Goal: Navigation & Orientation: Find specific page/section

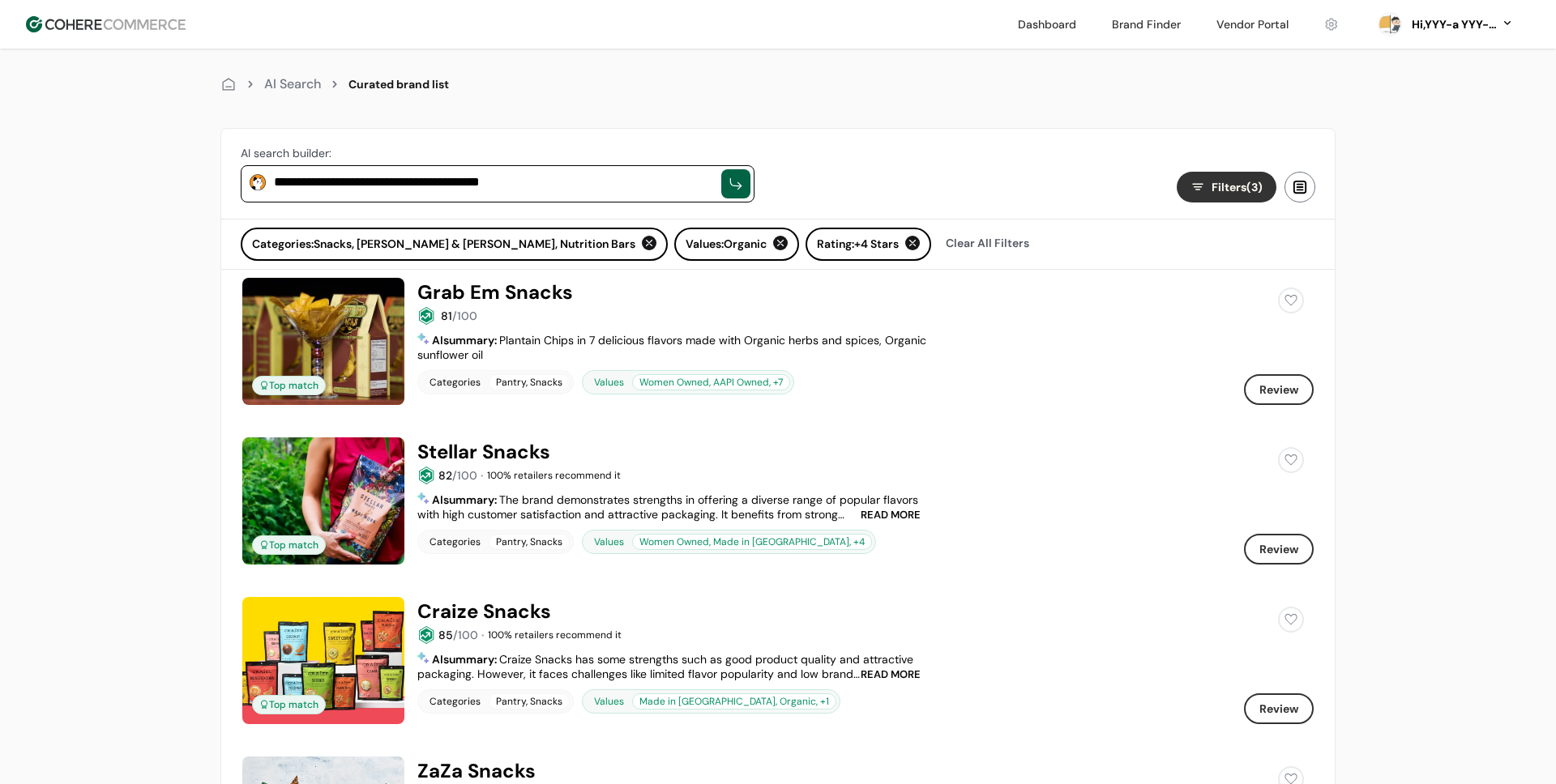
scroll to position [99, 0]
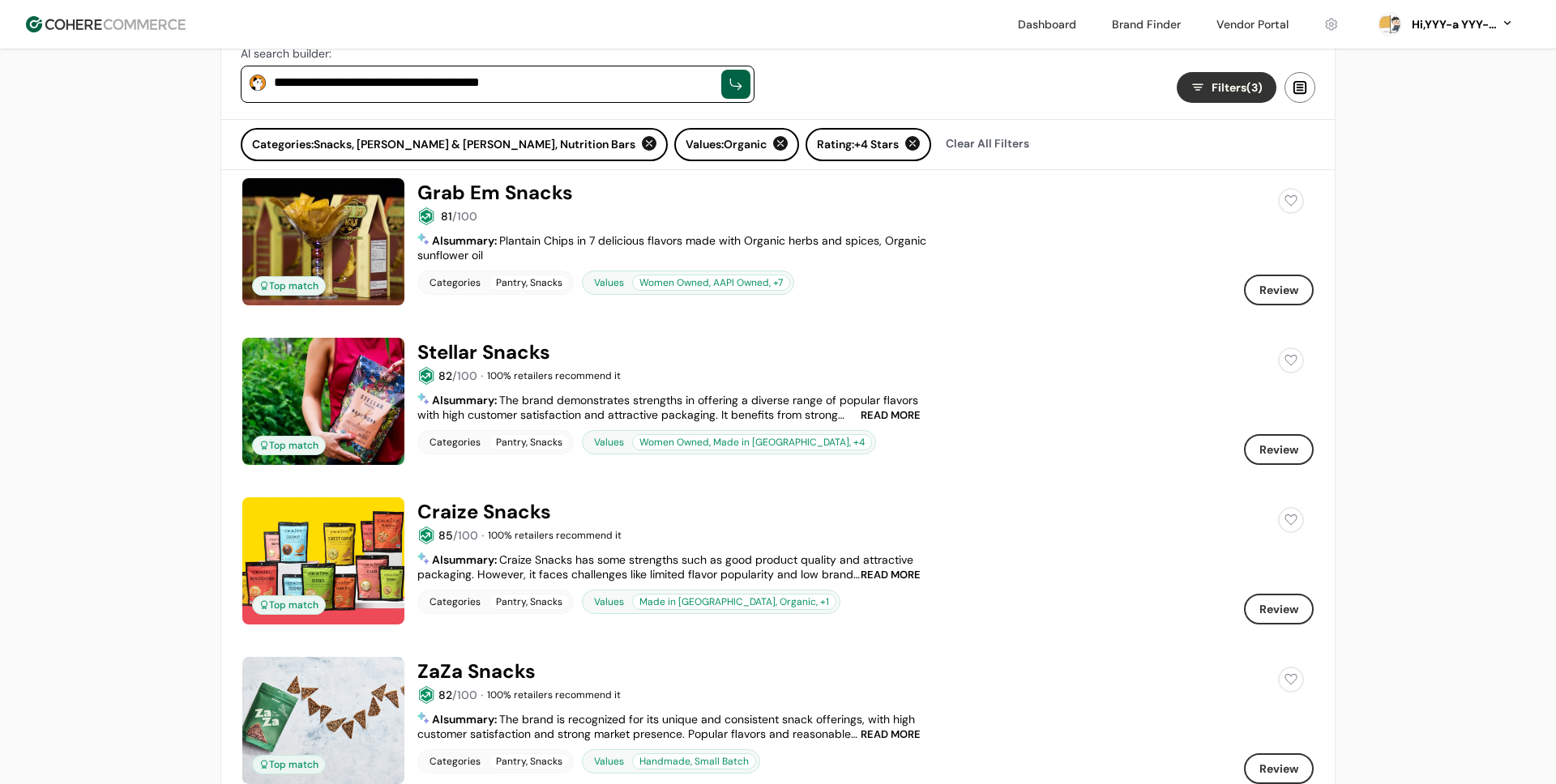
click at [91, 31] on img at bounding box center [105, 24] width 160 height 16
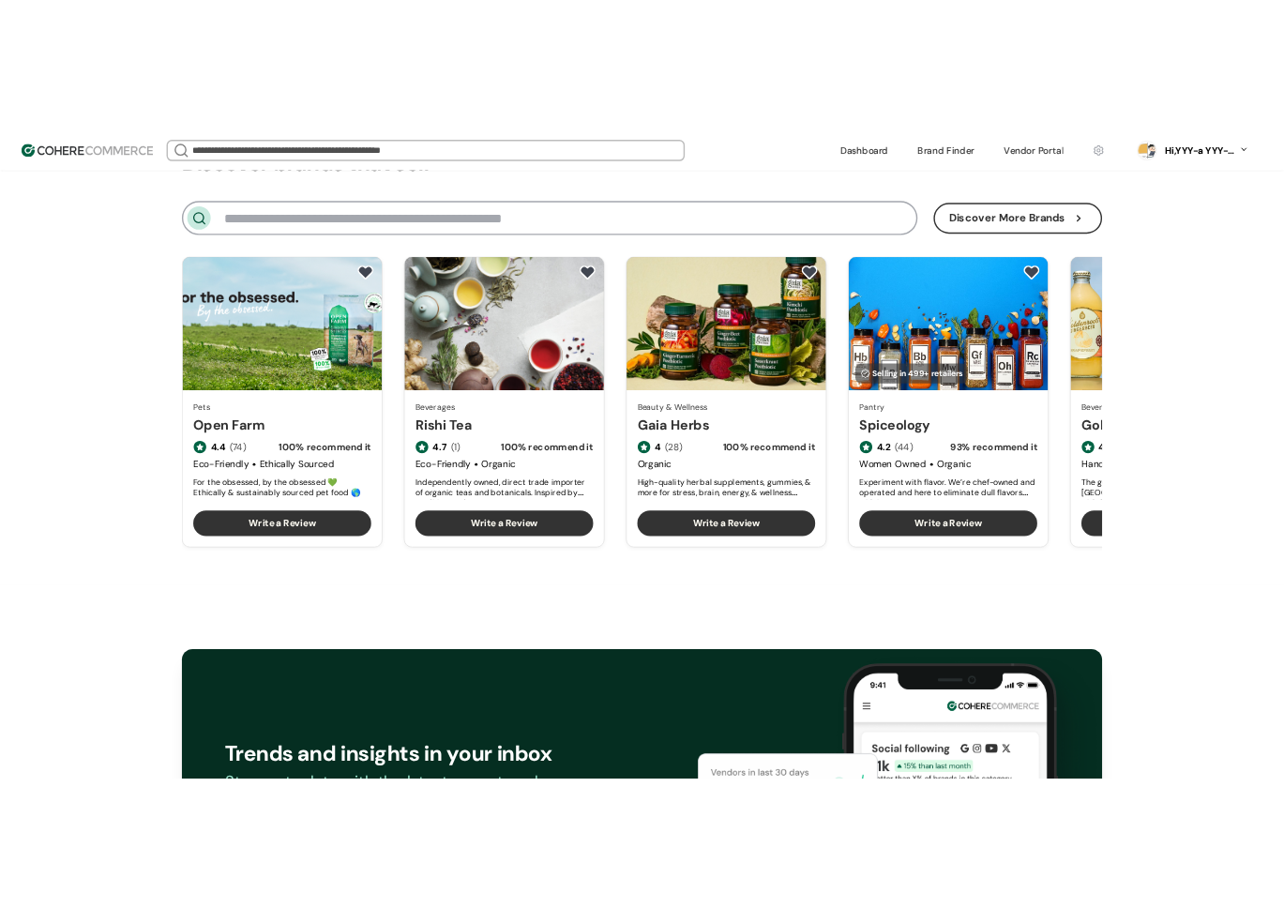
scroll to position [2275, 0]
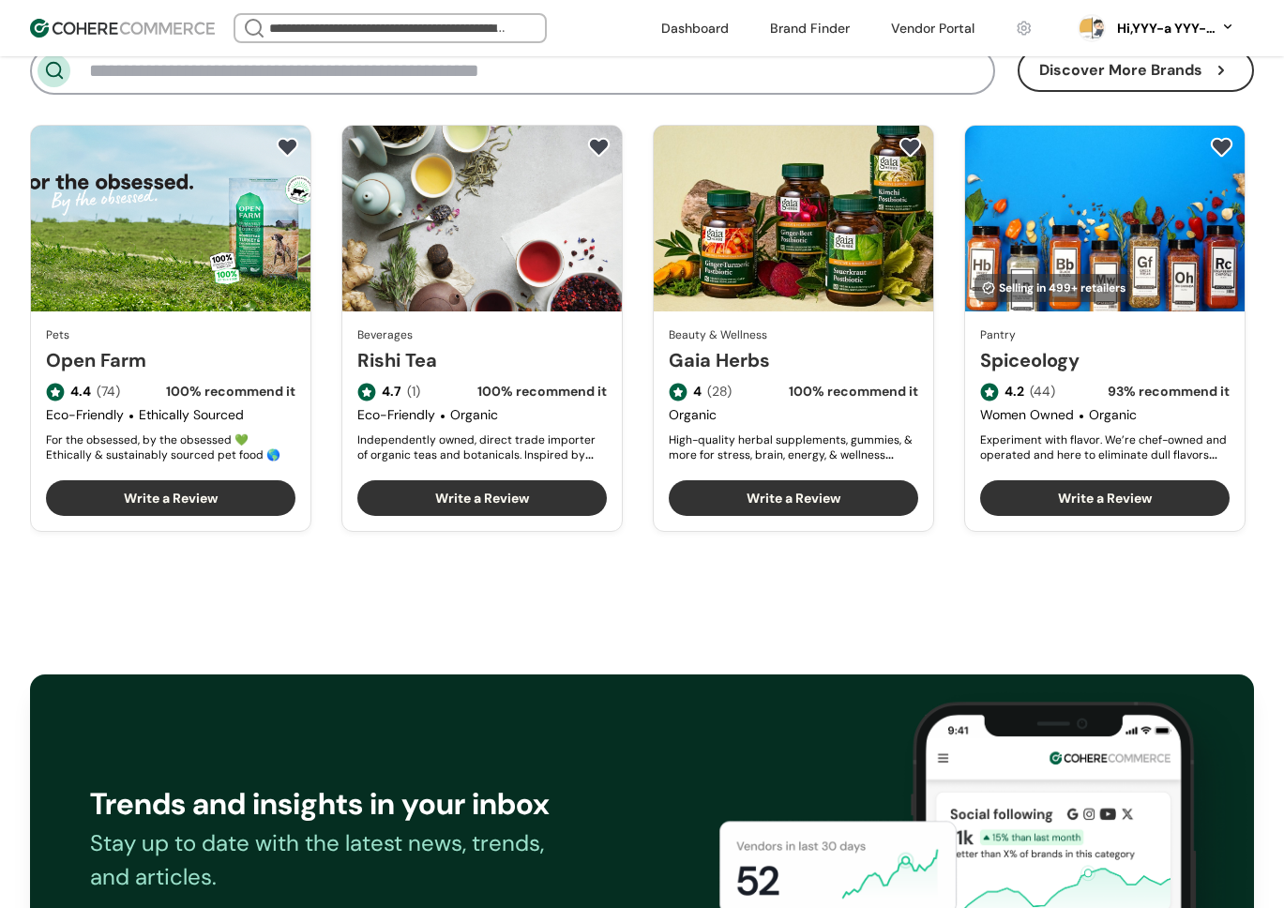
scroll to position [2307, 0]
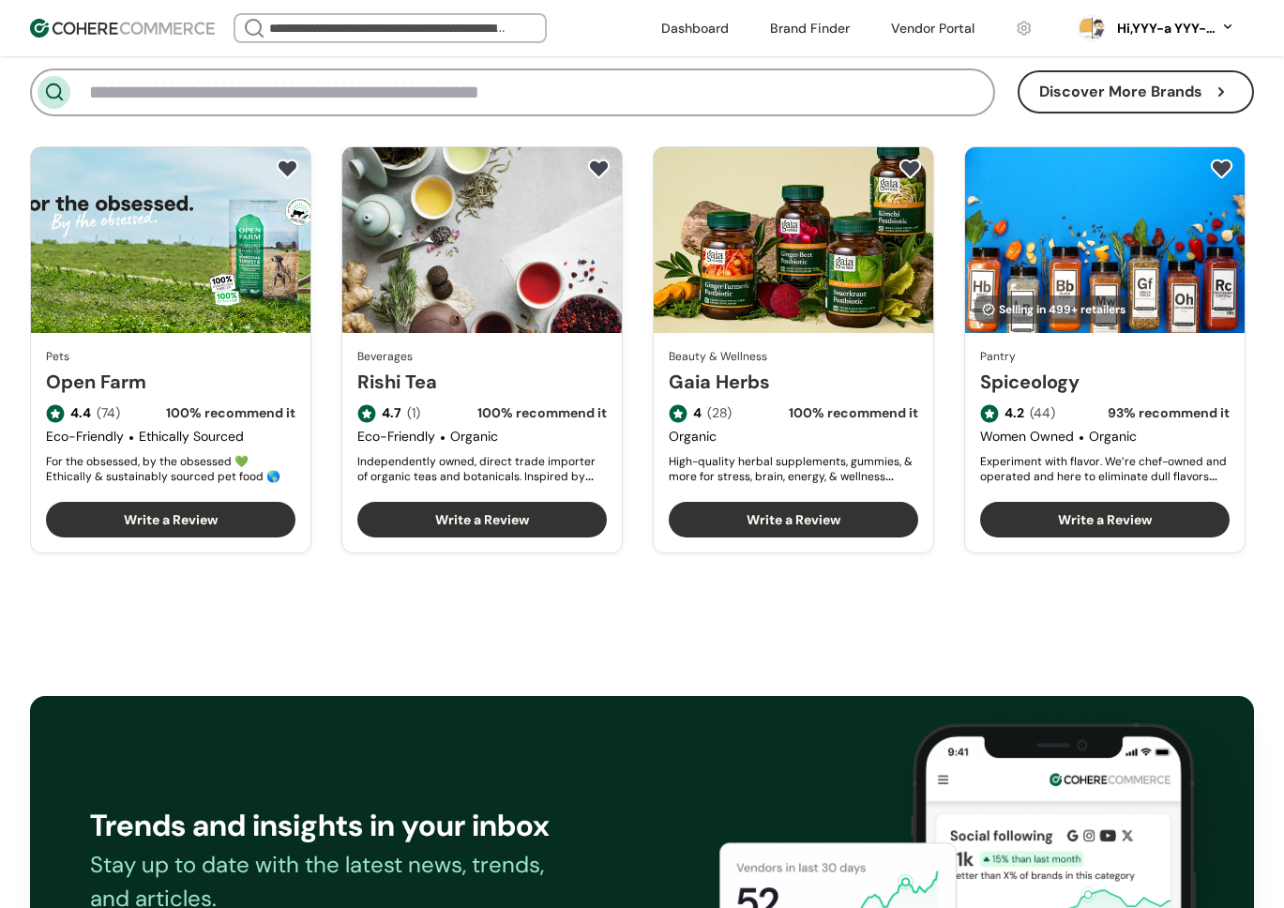
drag, startPoint x: 703, startPoint y: 32, endPoint x: 715, endPoint y: 45, distance: 17.9
click at [703, 32] on link at bounding box center [695, 28] width 90 height 28
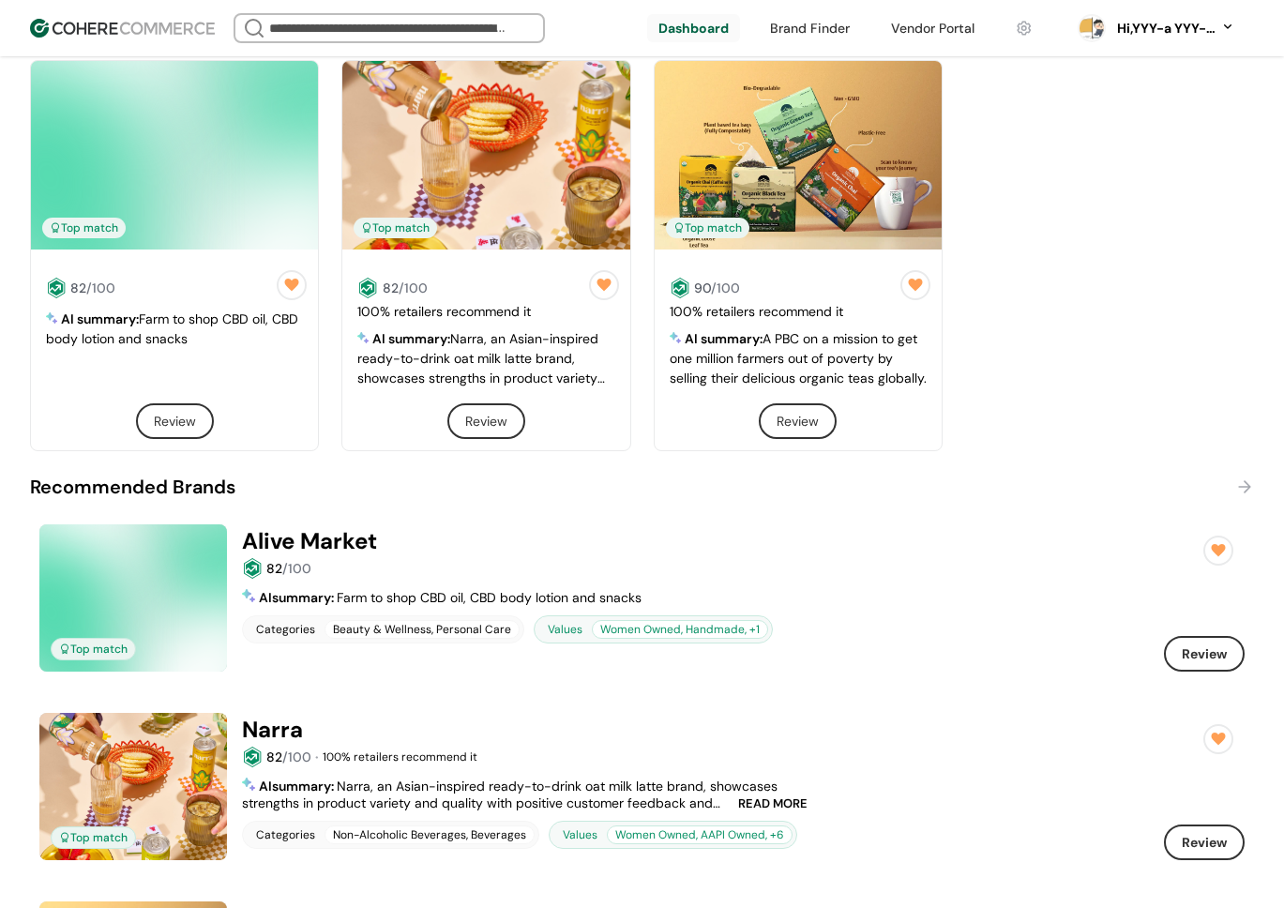
scroll to position [713, 0]
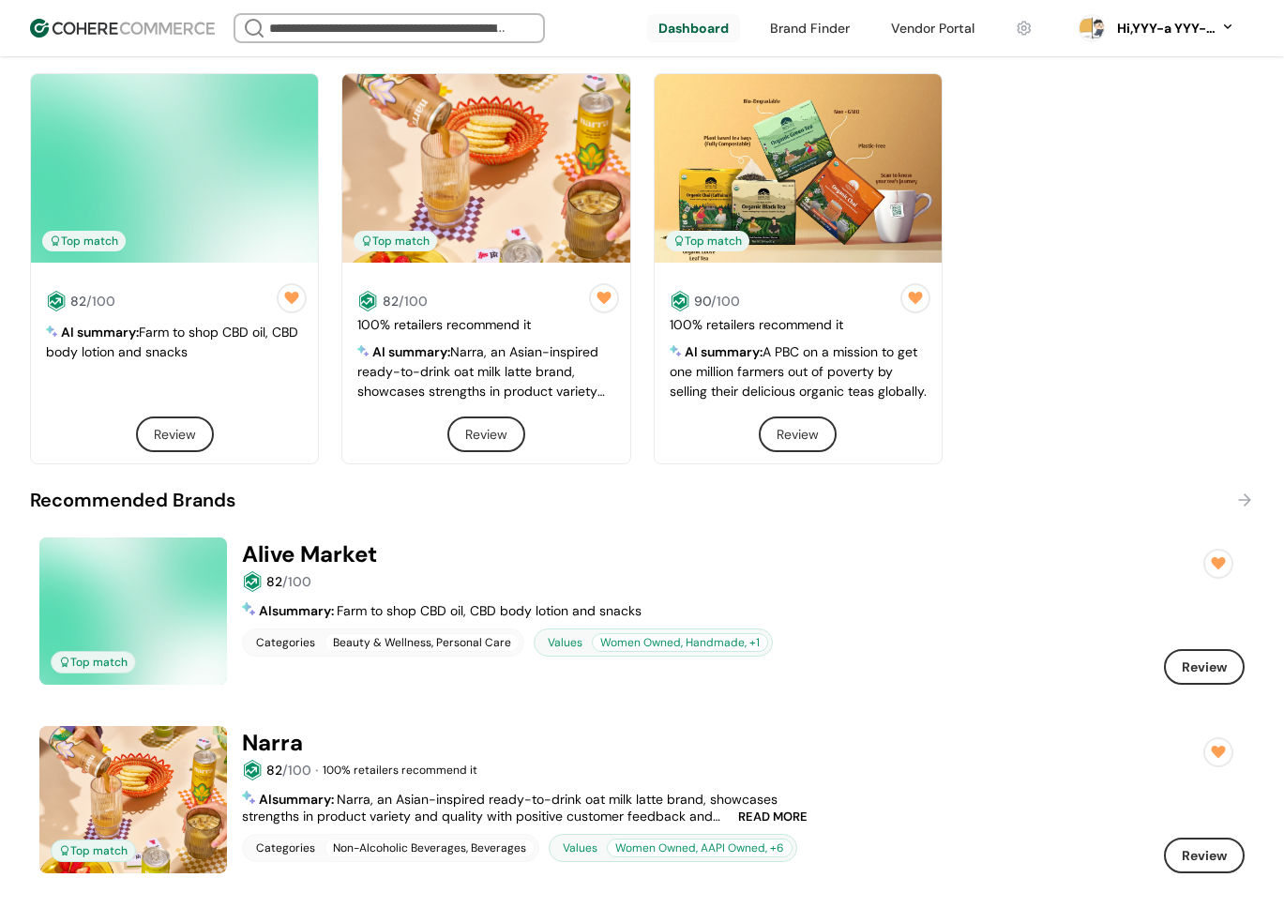
click at [182, 332] on span "Farm to shop CBD oil, CBD body lotion and snacks" at bounding box center [172, 342] width 252 height 37
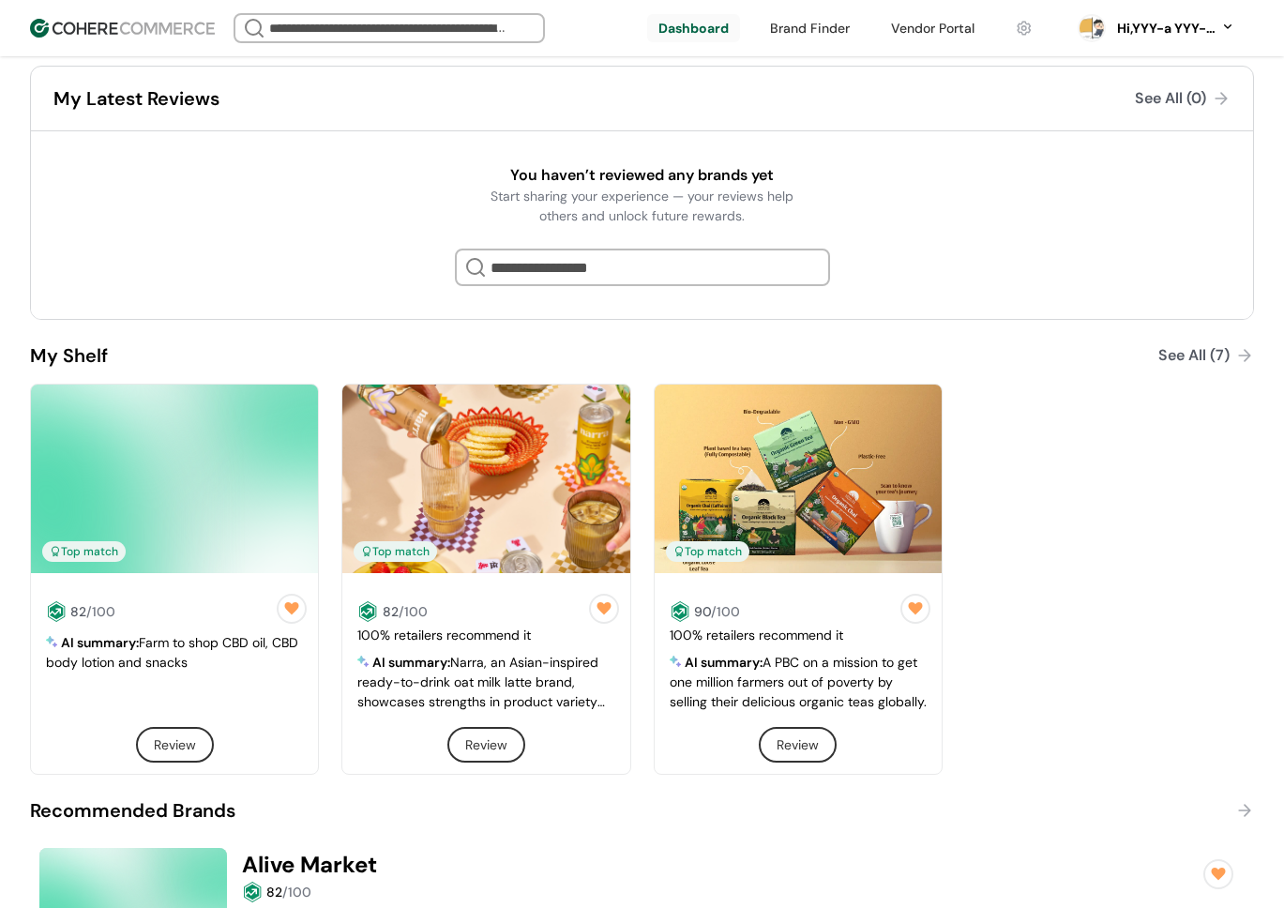
scroll to position [0, 0]
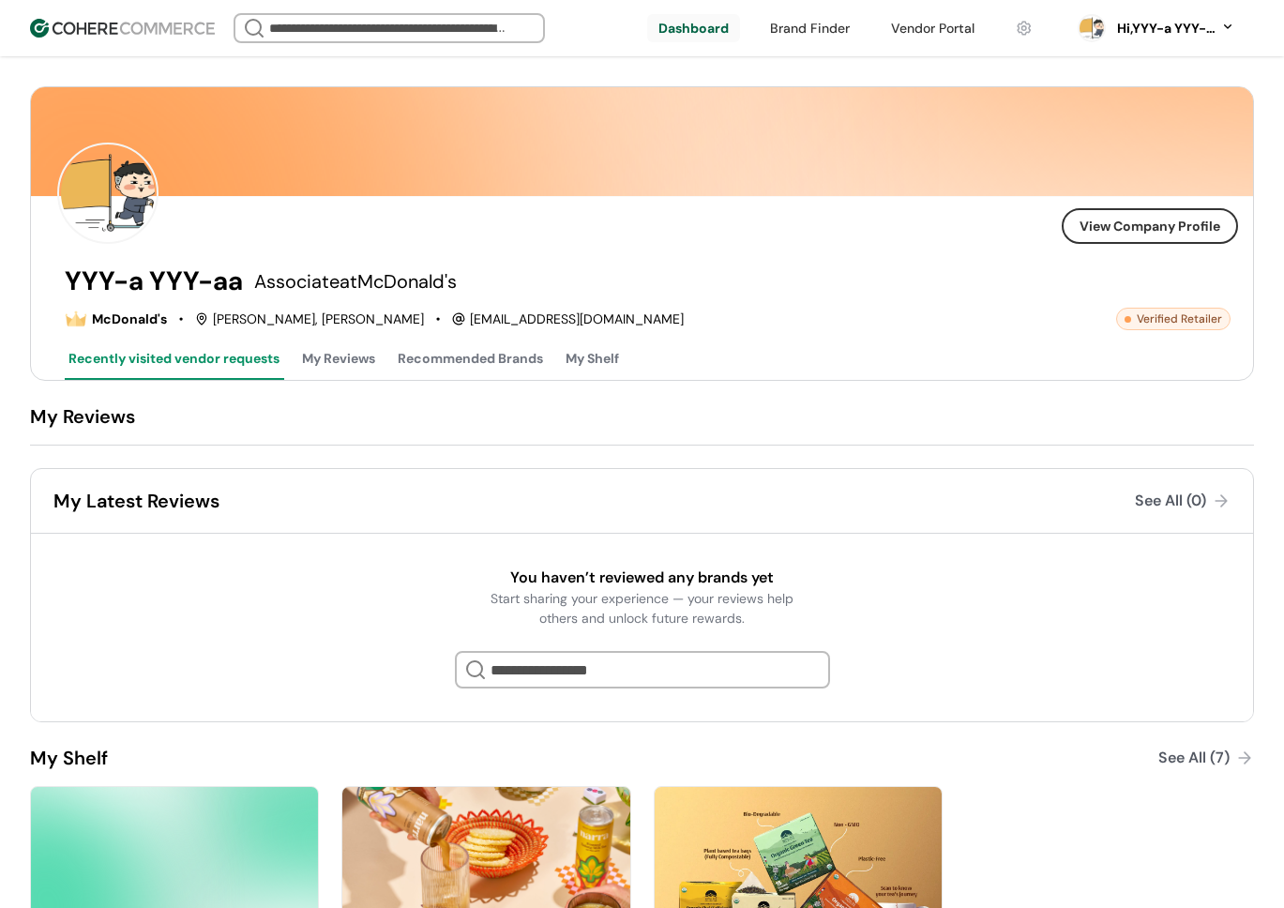
click at [816, 36] on link at bounding box center [810, 28] width 102 height 28
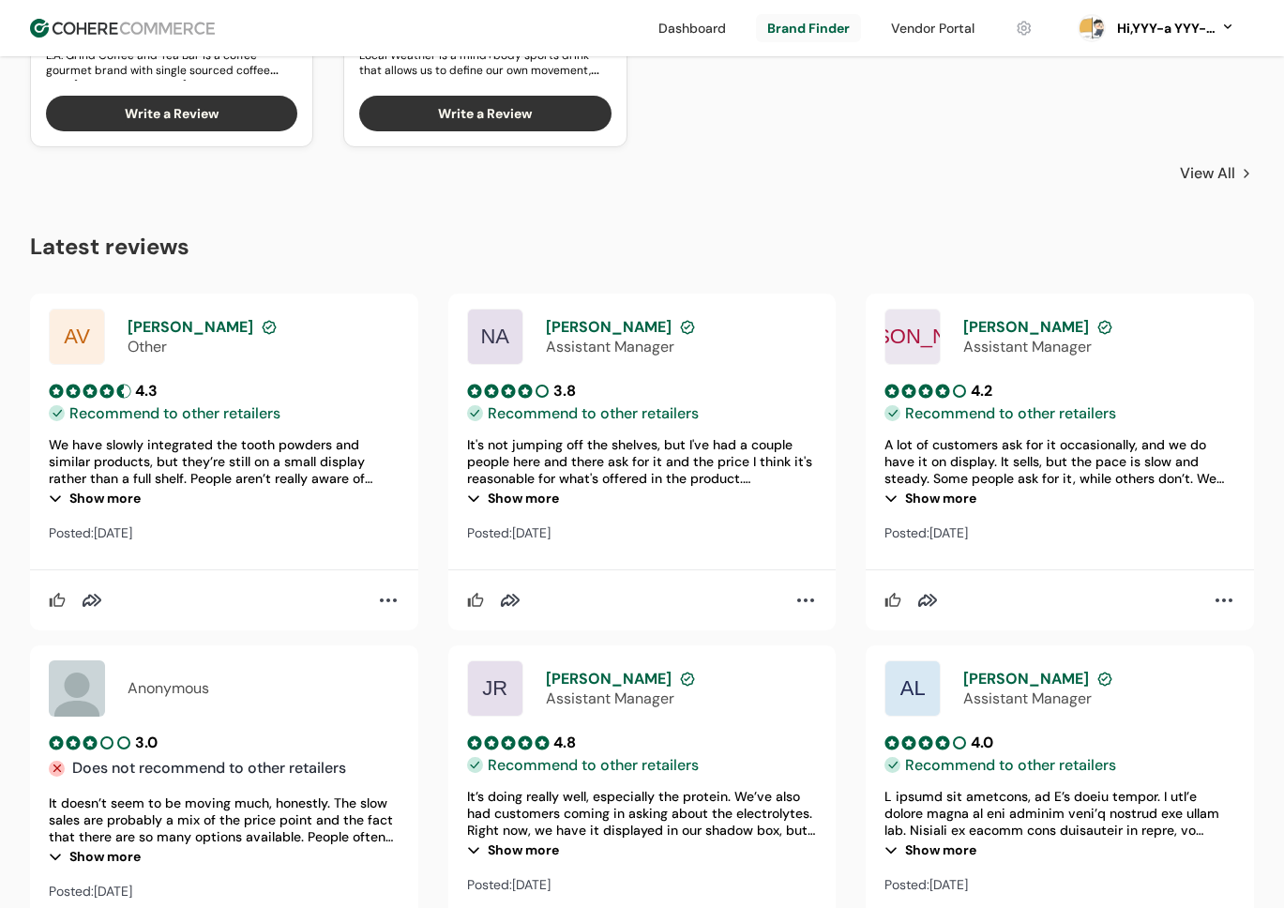
scroll to position [1949, 0]
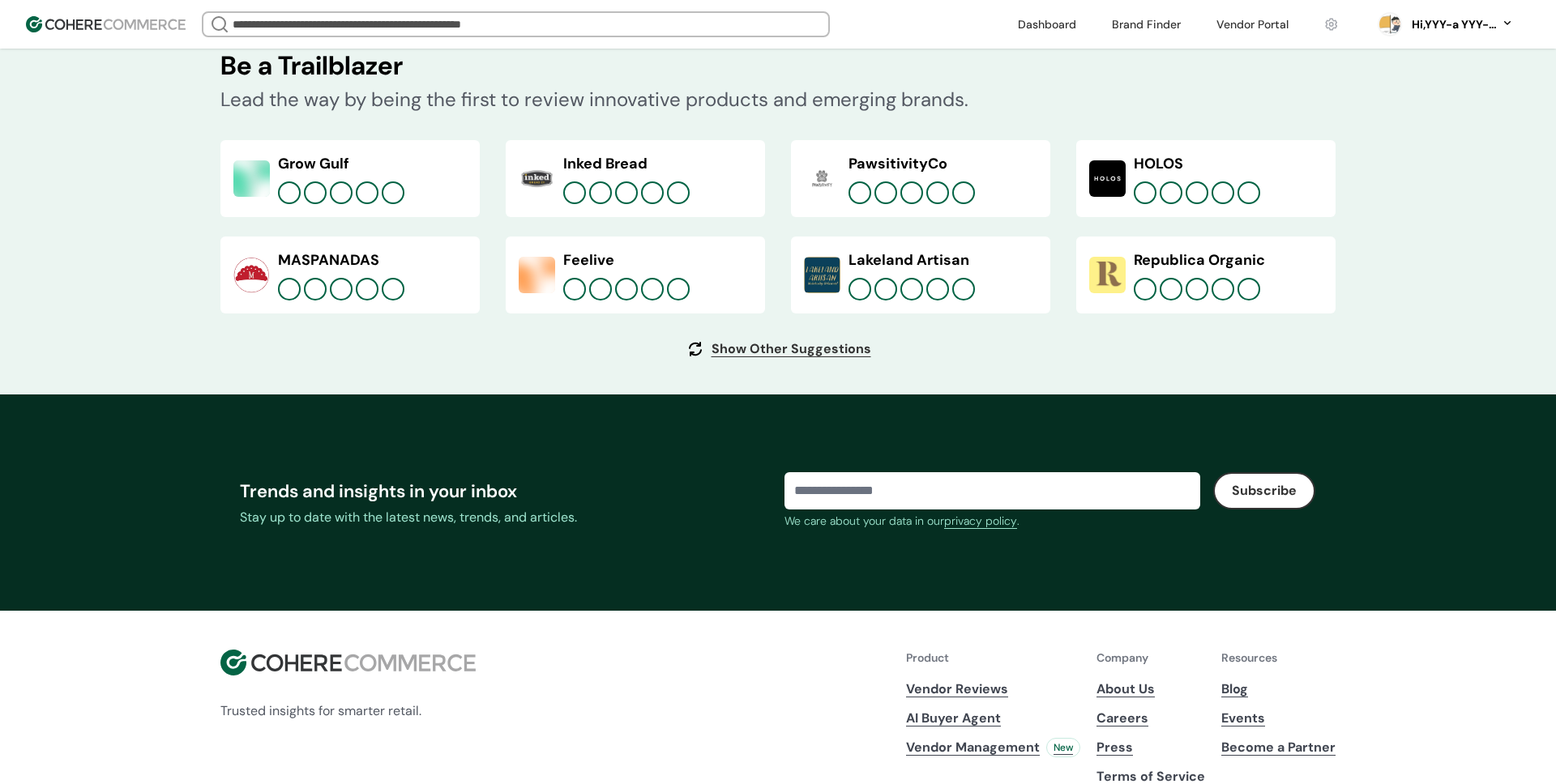
scroll to position [5863, 0]
